Goal: Information Seeking & Learning: Check status

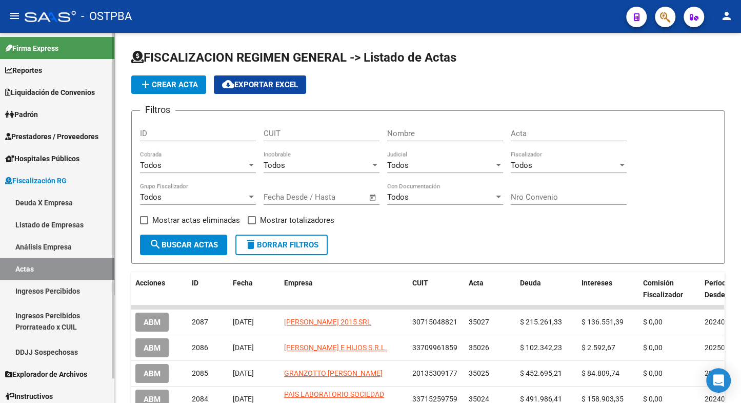
click at [48, 223] on link "Listado de Empresas" at bounding box center [57, 224] width 114 height 22
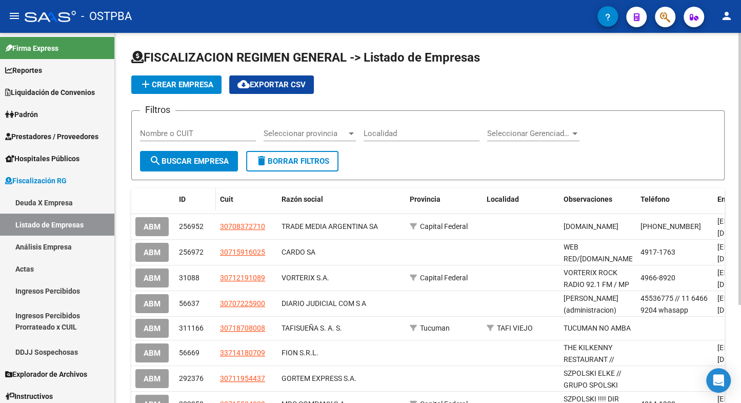
click at [182, 198] on span "ID" at bounding box center [182, 199] width 7 height 8
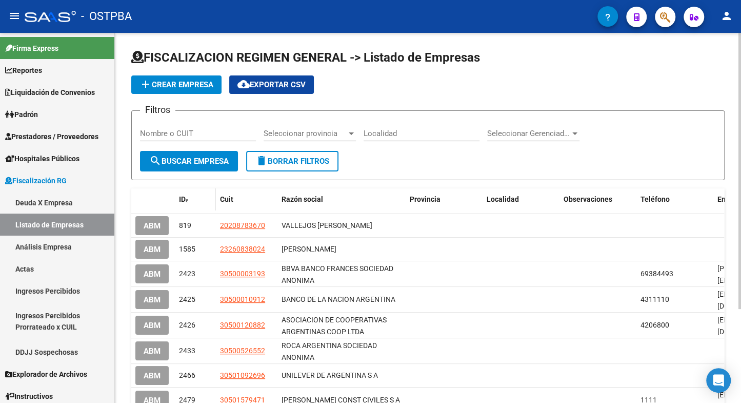
click at [185, 201] on span "ID" at bounding box center [182, 199] width 7 height 8
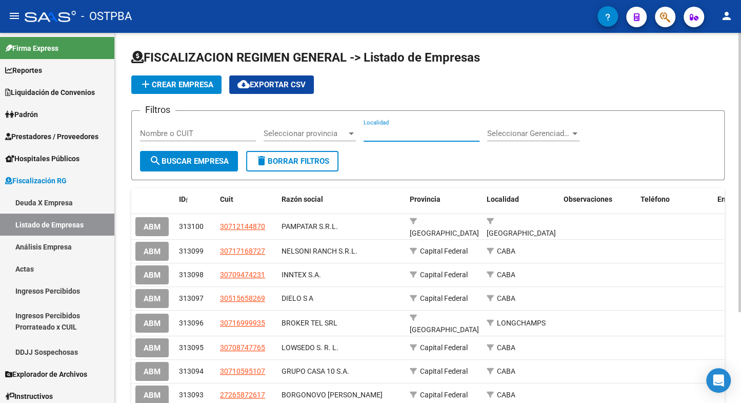
click at [427, 132] on input "Localidad" at bounding box center [422, 133] width 116 height 9
click at [342, 138] on div "Seleccionar provincia Seleccionar provincia" at bounding box center [310, 130] width 92 height 22
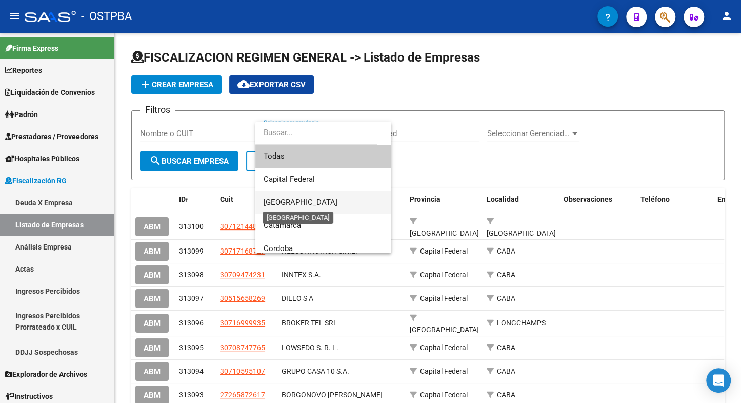
click at [291, 204] on span "Buenos Aires" at bounding box center [301, 201] width 74 height 9
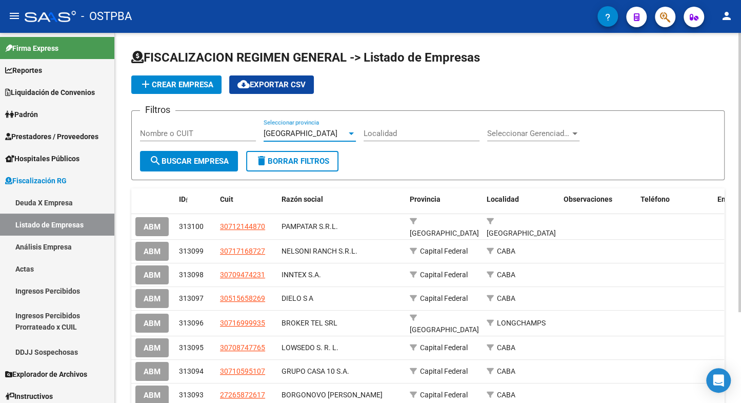
click at [392, 133] on input "Localidad" at bounding box center [422, 133] width 116 height 9
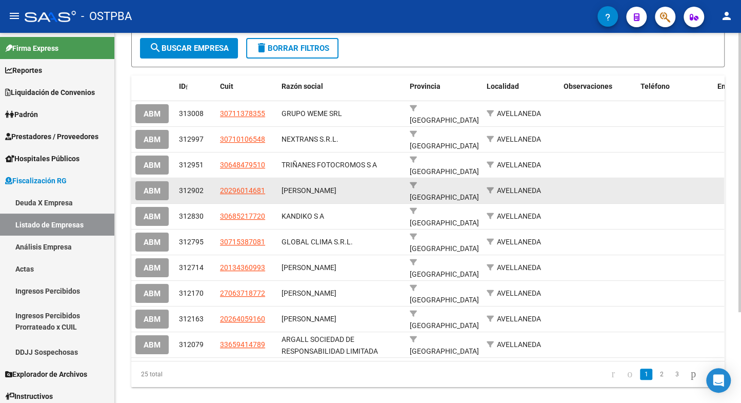
scroll to position [113, 0]
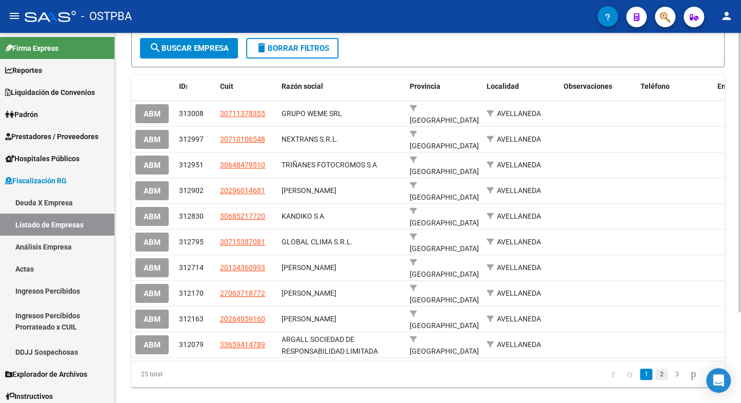
click at [656, 368] on link "2" at bounding box center [662, 373] width 12 height 11
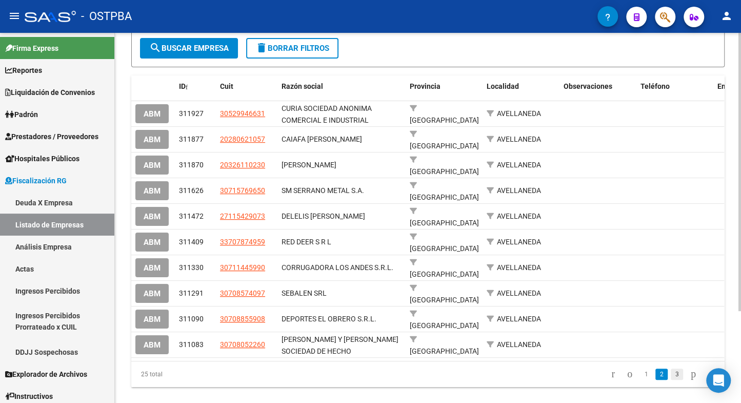
click at [671, 368] on link "3" at bounding box center [677, 373] width 12 height 11
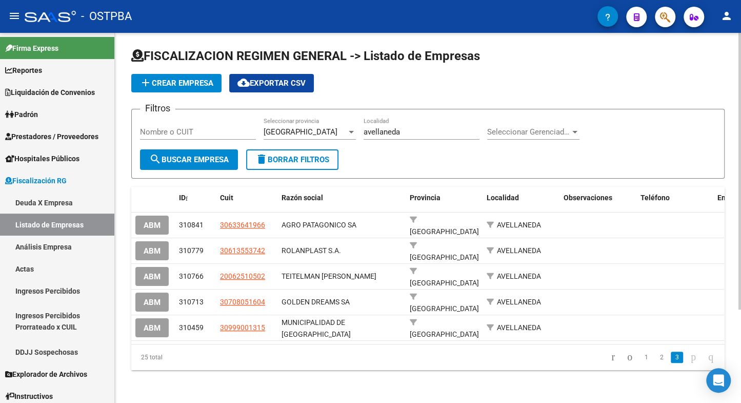
scroll to position [0, 0]
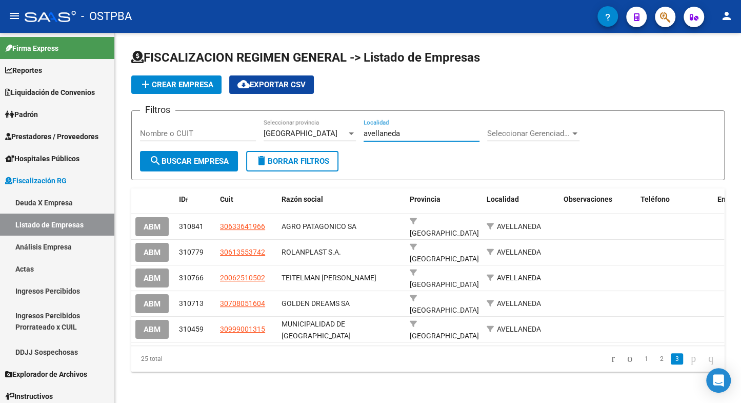
drag, startPoint x: 360, startPoint y: 133, endPoint x: 350, endPoint y: 133, distance: 10.3
click at [364, 133] on input "avellaneda" at bounding box center [422, 133] width 116 height 9
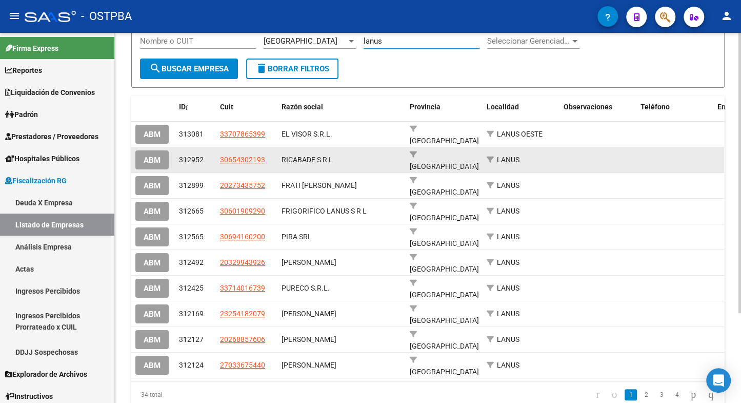
scroll to position [113, 0]
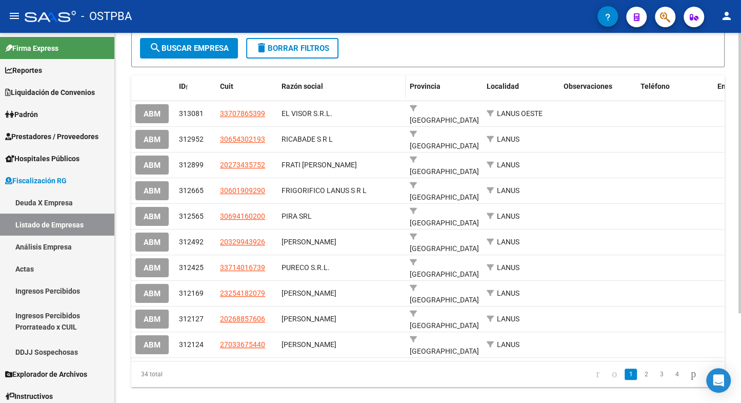
type input "lanus"
click at [300, 87] on span "Razón social" at bounding box center [303, 86] width 42 height 8
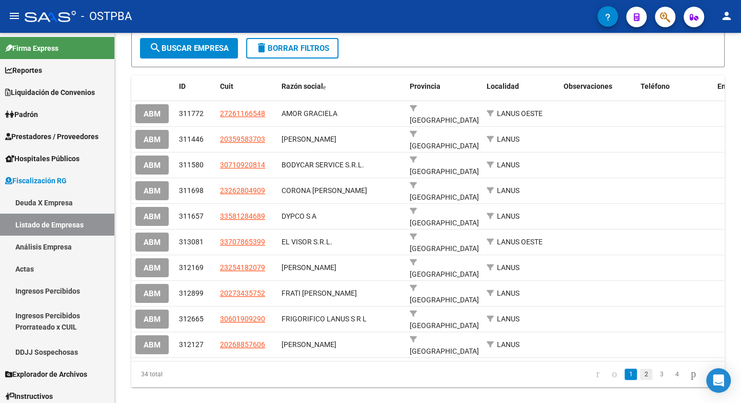
click at [640, 368] on link "2" at bounding box center [646, 373] width 12 height 11
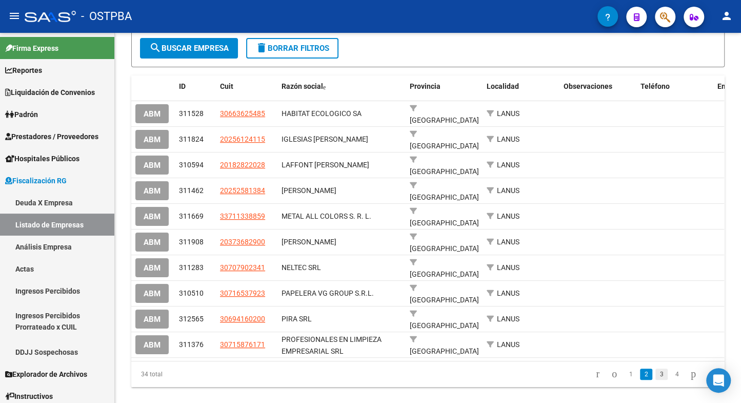
click at [656, 368] on link "3" at bounding box center [662, 373] width 12 height 11
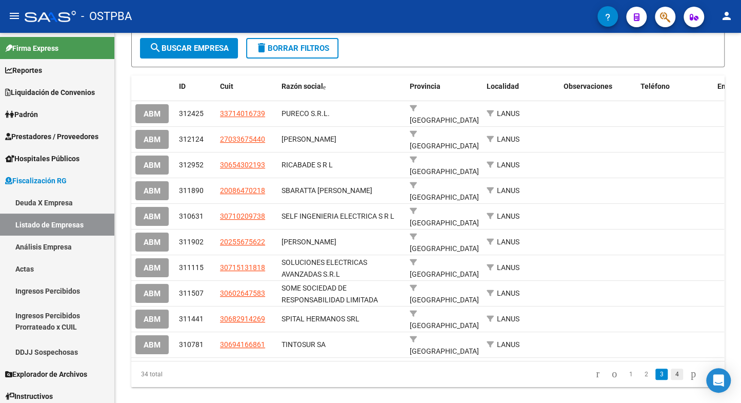
click at [671, 368] on link "4" at bounding box center [677, 373] width 12 height 11
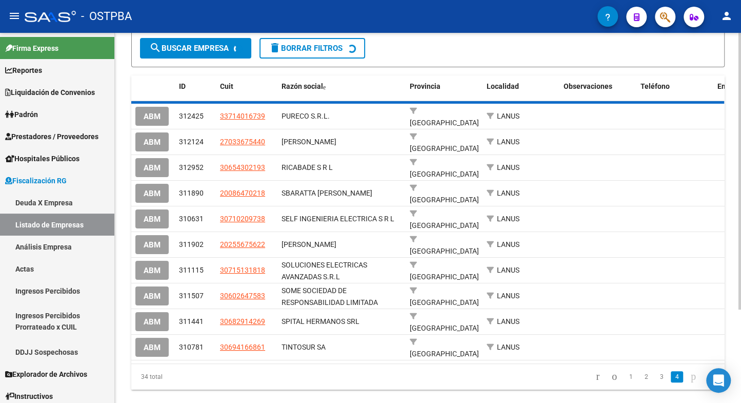
scroll to position [0, 0]
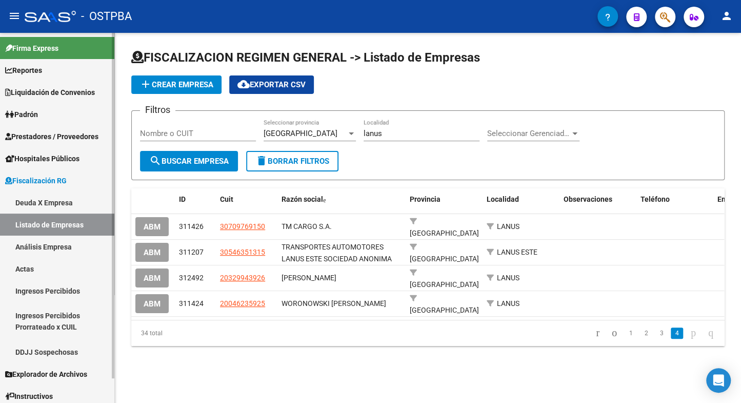
click at [33, 116] on span "Padrón" at bounding box center [21, 114] width 33 height 11
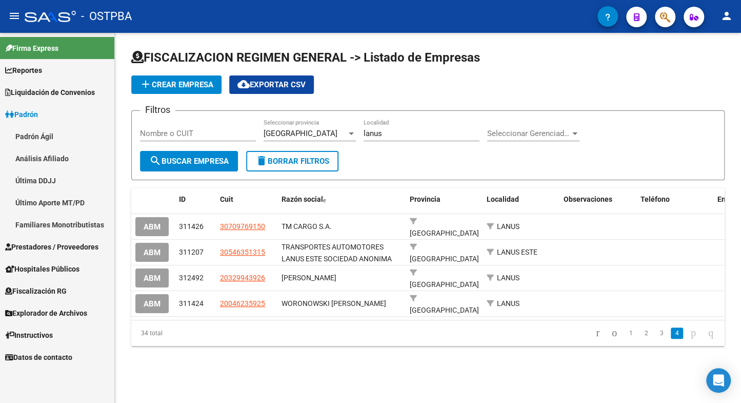
click at [47, 137] on link "Padrón Ágil" at bounding box center [57, 136] width 114 height 22
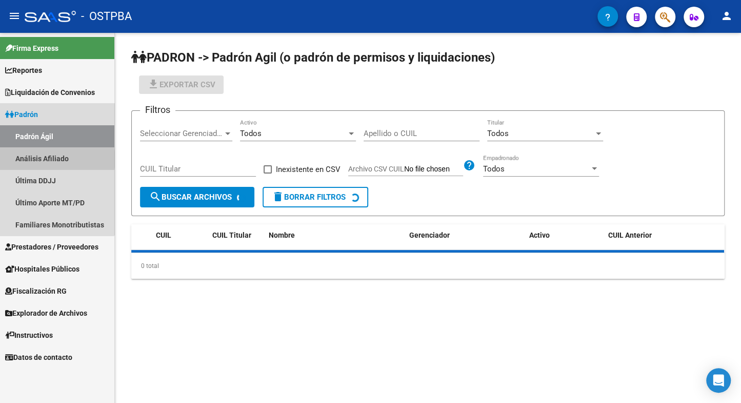
click at [48, 159] on link "Análisis Afiliado" at bounding box center [57, 158] width 114 height 22
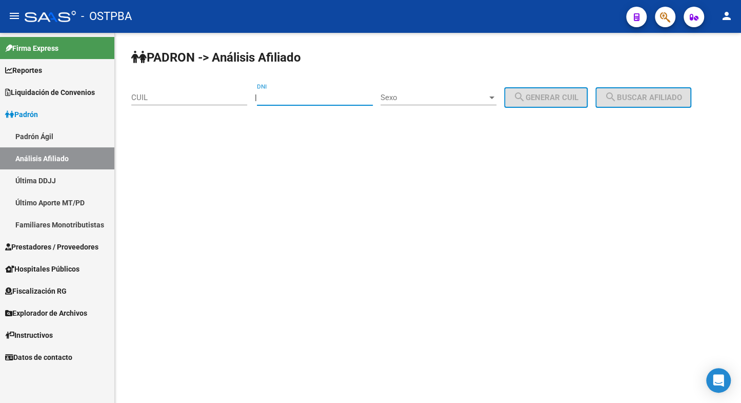
click at [316, 95] on input "DNI" at bounding box center [315, 97] width 116 height 9
type input "24756535"
click at [414, 104] on div "Sexo Sexo" at bounding box center [439, 94] width 116 height 22
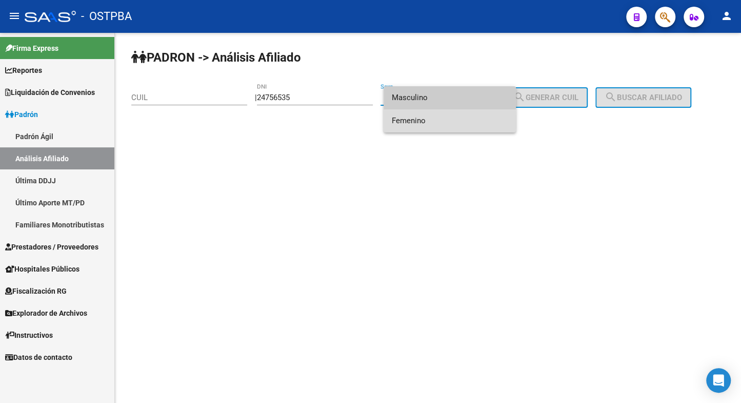
click at [404, 122] on span "Femenino" at bounding box center [450, 120] width 116 height 23
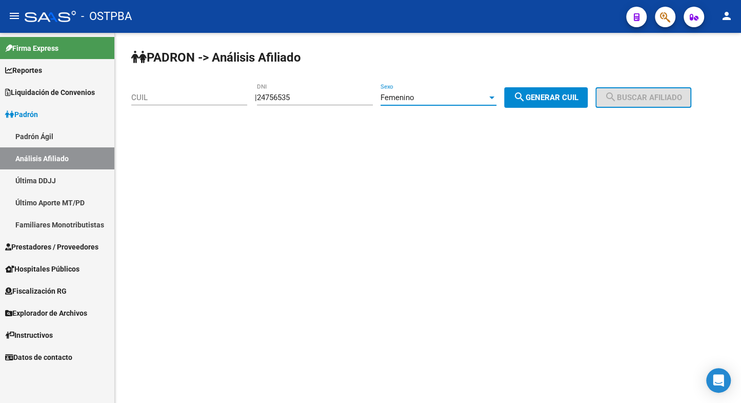
click at [524, 96] on button "search Generar CUIL" at bounding box center [546, 97] width 84 height 21
type input "27-24756535-9"
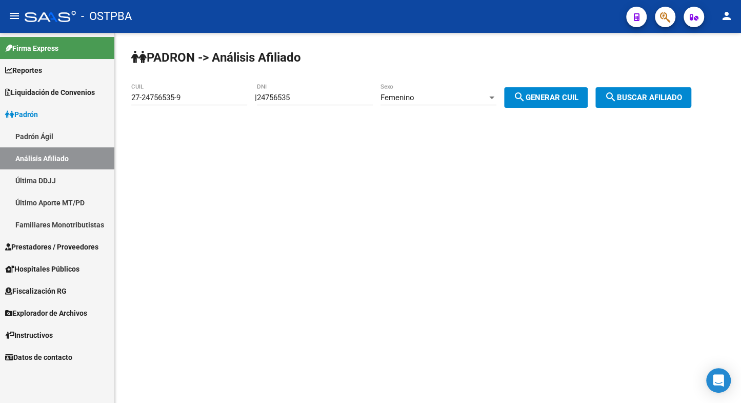
click at [640, 96] on span "search Buscar afiliado" at bounding box center [643, 97] width 77 height 9
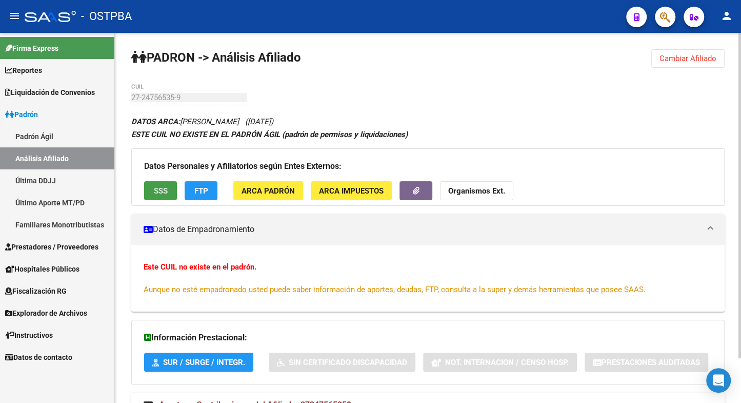
click at [157, 194] on span "SSS" at bounding box center [161, 190] width 14 height 9
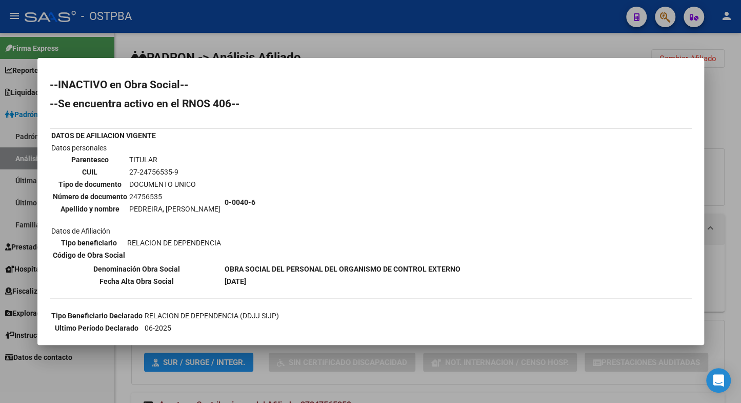
click at [230, 38] on div at bounding box center [370, 201] width 741 height 403
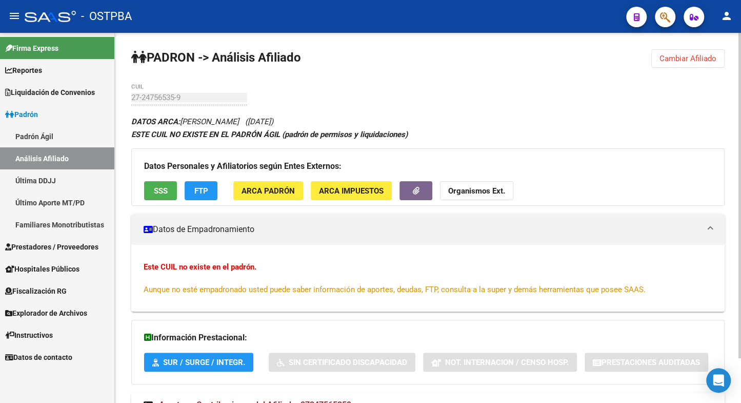
click at [260, 201] on div "Datos Personales y Afiliatorios según Entes Externos: SSS FTP ARCA Padrón ARCA …" at bounding box center [428, 176] width 594 height 57
click at [262, 195] on span "ARCA Padrón" at bounding box center [268, 190] width 53 height 9
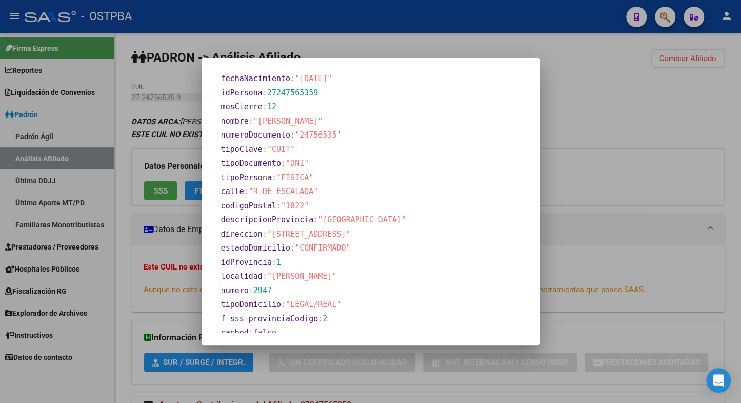
scroll to position [384, 0]
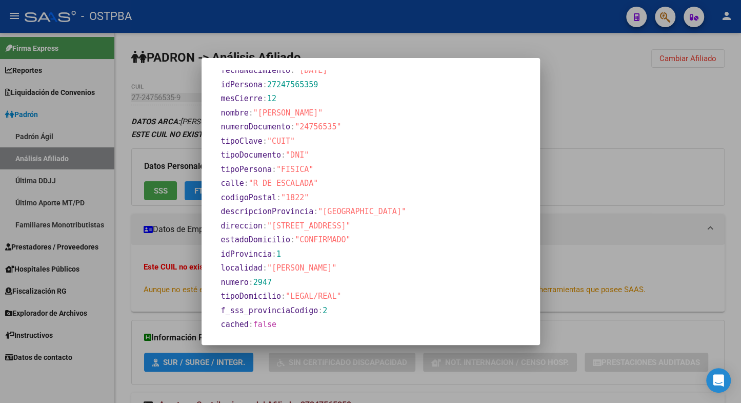
click at [578, 132] on div at bounding box center [370, 201] width 741 height 403
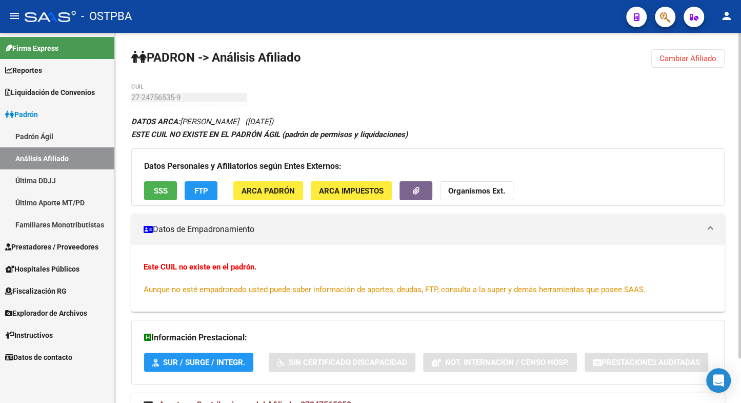
click at [462, 191] on strong "Organismos Ext." at bounding box center [476, 190] width 57 height 9
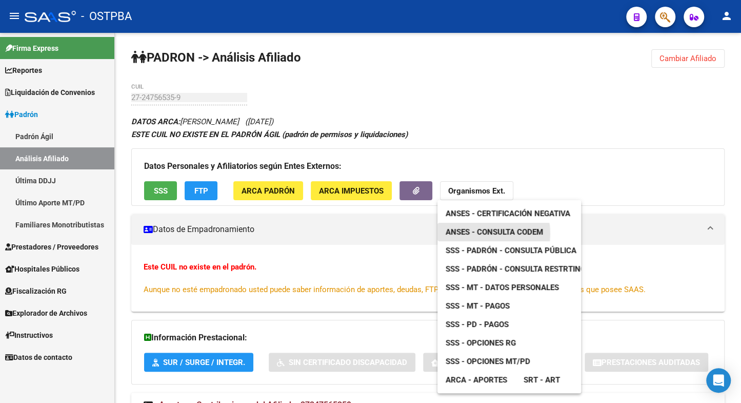
click at [474, 233] on span "ANSES - Consulta CODEM" at bounding box center [494, 231] width 97 height 9
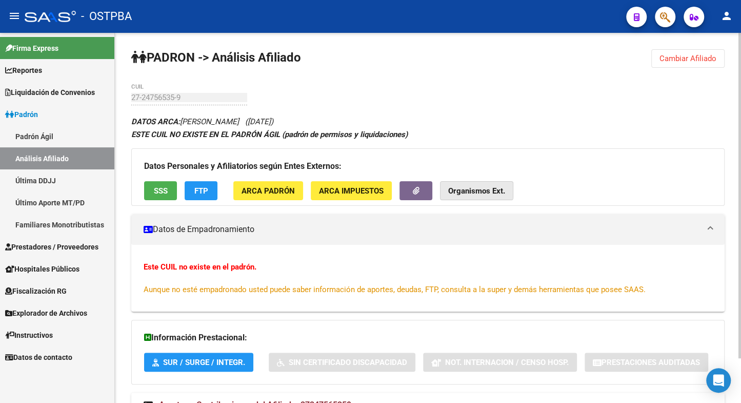
click at [469, 188] on strong "Organismos Ext." at bounding box center [476, 190] width 57 height 9
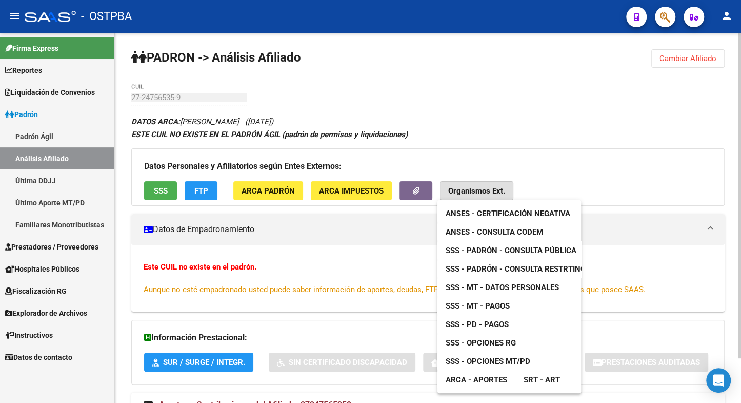
click at [467, 235] on span "ANSES - Consulta CODEM" at bounding box center [494, 231] width 97 height 9
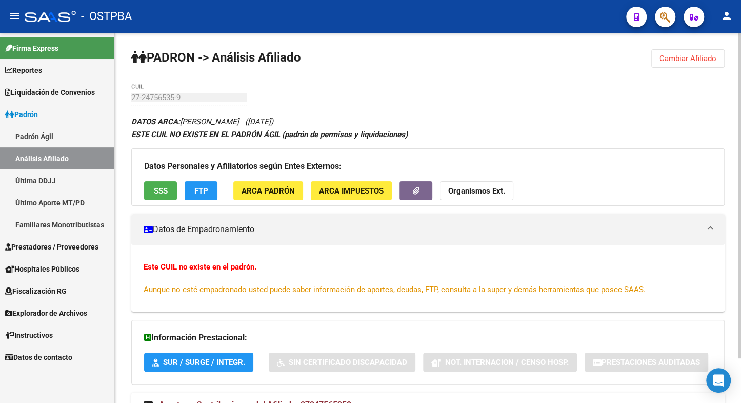
click at [680, 63] on span "Cambiar Afiliado" at bounding box center [688, 58] width 57 height 9
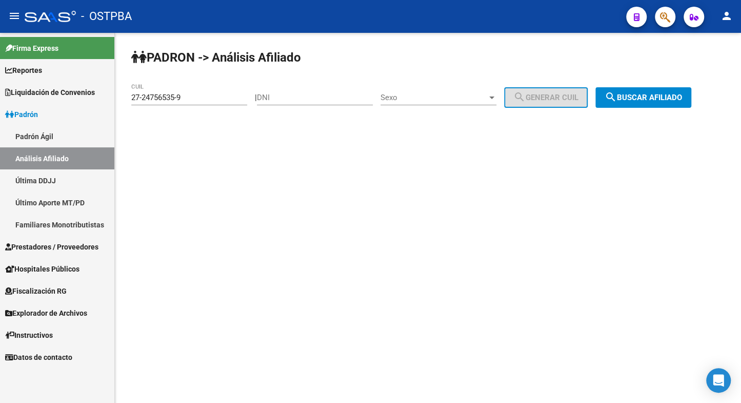
click at [311, 102] on div "DNI" at bounding box center [315, 94] width 116 height 22
type input "27517150"
click at [418, 95] on span "Sexo" at bounding box center [434, 97] width 107 height 9
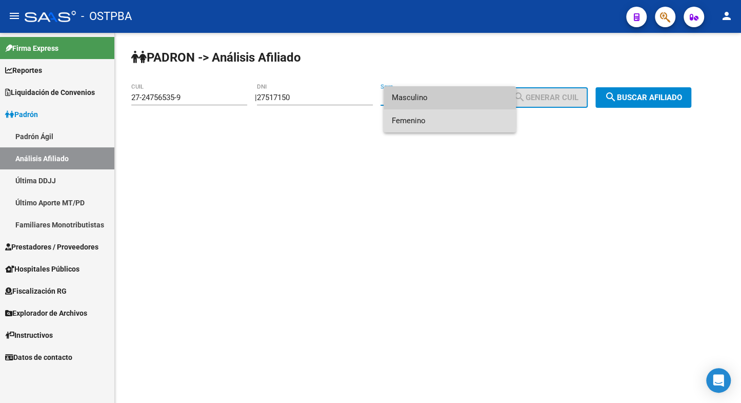
click at [417, 120] on span "Femenino" at bounding box center [450, 120] width 116 height 23
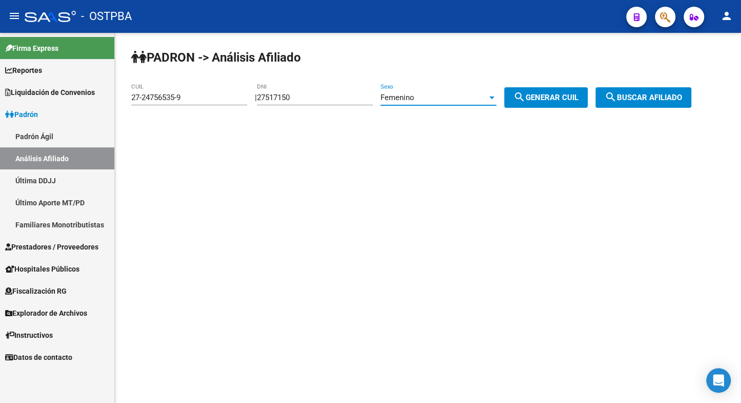
click at [542, 102] on button "search Generar CUIL" at bounding box center [546, 97] width 84 height 21
type input "27-27517150-1"
click at [656, 99] on span "search Buscar afiliado" at bounding box center [643, 97] width 77 height 9
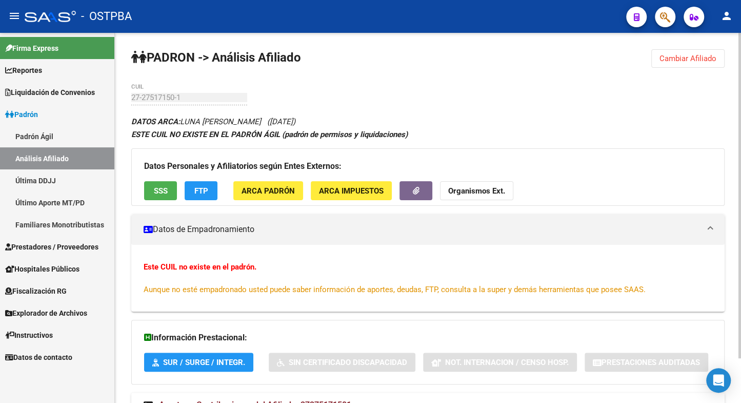
click at [251, 196] on button "ARCA Padrón" at bounding box center [268, 190] width 70 height 19
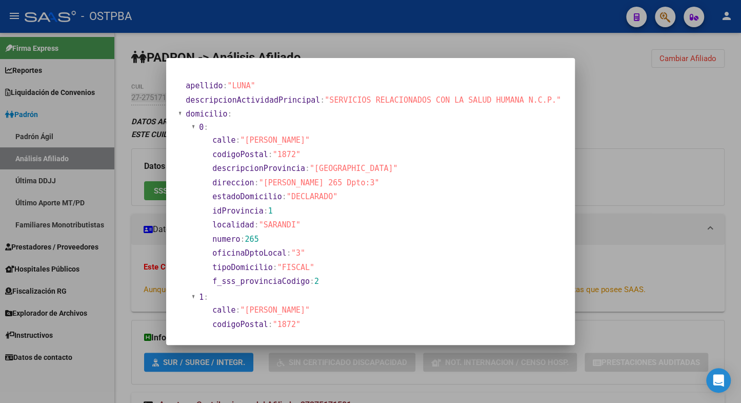
scroll to position [282, 0]
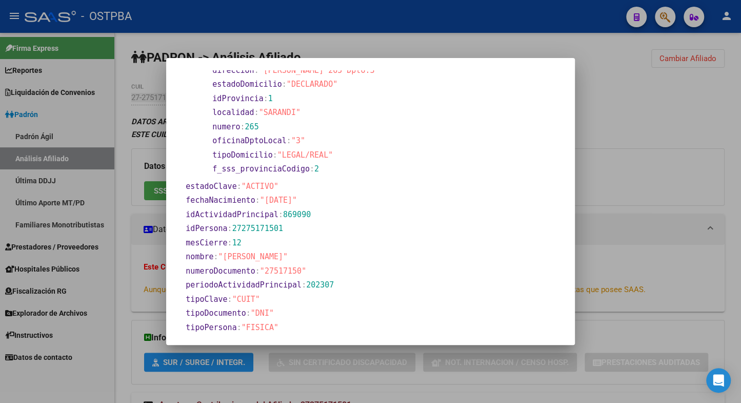
click at [644, 166] on div at bounding box center [370, 201] width 741 height 403
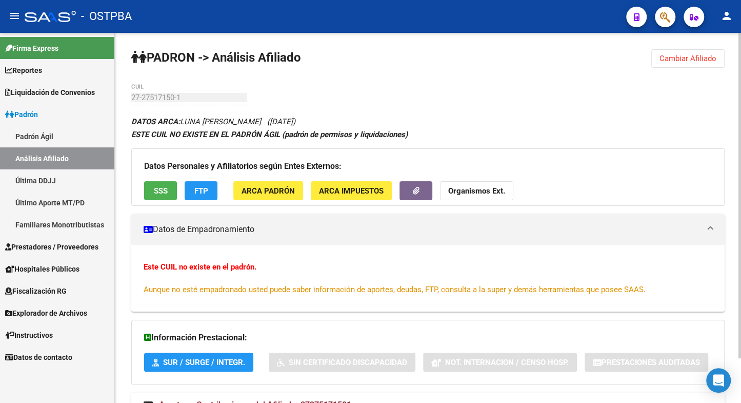
click at [684, 65] on button "Cambiar Afiliado" at bounding box center [687, 58] width 73 height 18
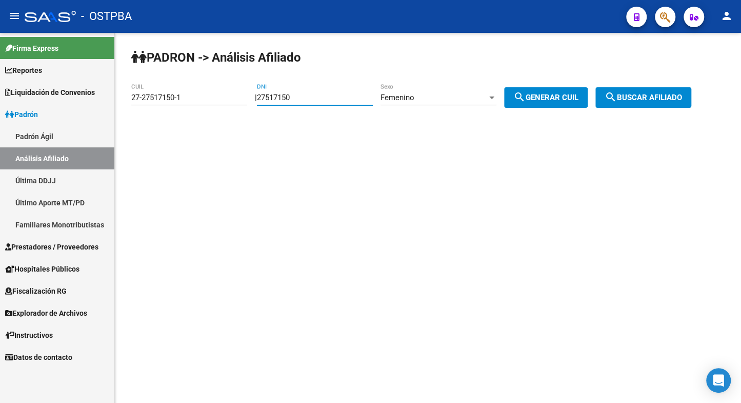
drag, startPoint x: 316, startPoint y: 97, endPoint x: 235, endPoint y: 90, distance: 81.3
click at [257, 93] on input "27517150" at bounding box center [315, 97] width 116 height 9
type input "24177647"
click at [549, 96] on span "search Generar CUIL" at bounding box center [545, 97] width 65 height 9
type input "27-24177647-1"
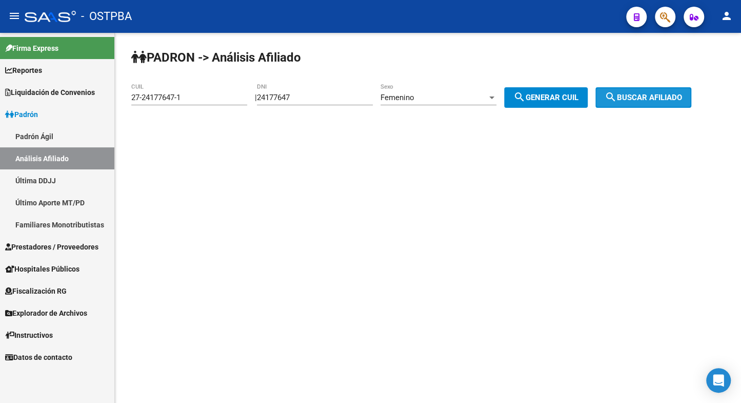
click at [636, 93] on span "search Buscar afiliado" at bounding box center [643, 97] width 77 height 9
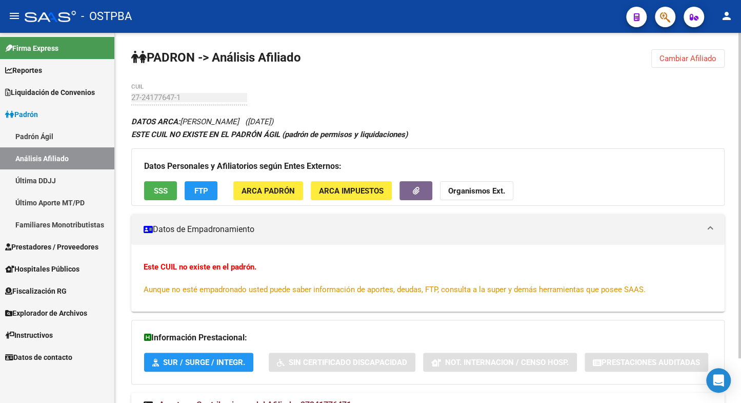
click at [250, 191] on span "ARCA Padrón" at bounding box center [268, 190] width 53 height 9
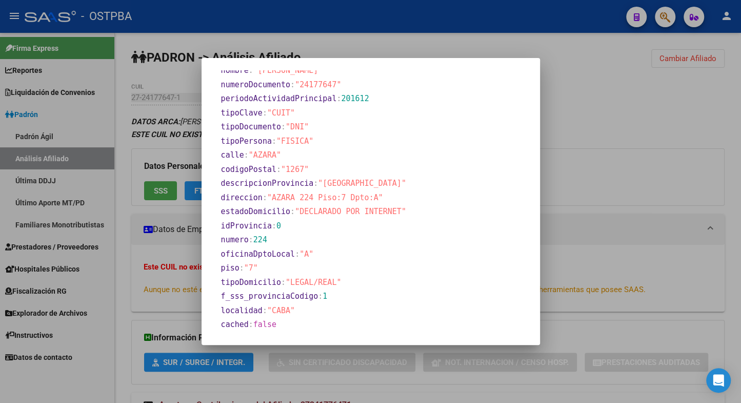
scroll to position [271, 0]
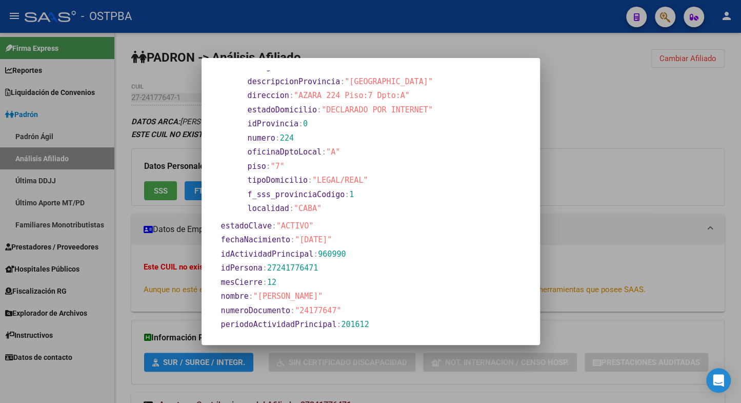
click at [597, 105] on div at bounding box center [370, 201] width 741 height 403
